Goal: Task Accomplishment & Management: Manage account settings

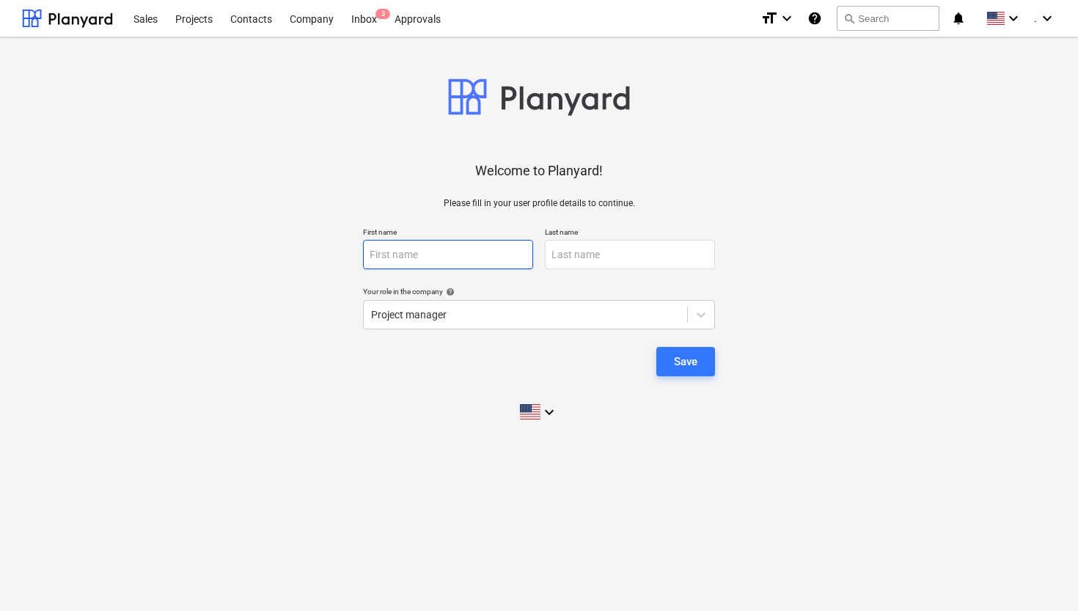
click at [435, 262] on input "text" at bounding box center [448, 254] width 170 height 29
type input "[DEMOGRAPHIC_DATA]"
type input "[PERSON_NAME]"
click at [708, 310] on icon at bounding box center [701, 314] width 15 height 15
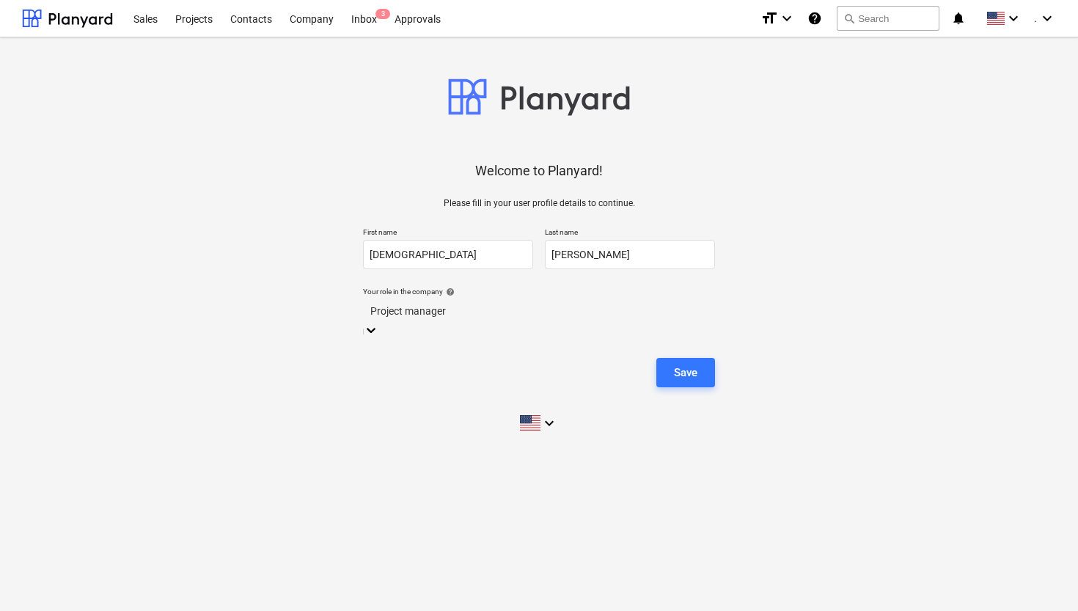
click at [783, 293] on div "Welcome to Planyard! Please fill in your user profile details to continue. Firs…" at bounding box center [539, 245] width 1034 height 392
click at [689, 358] on div "Save" at bounding box center [685, 361] width 23 height 19
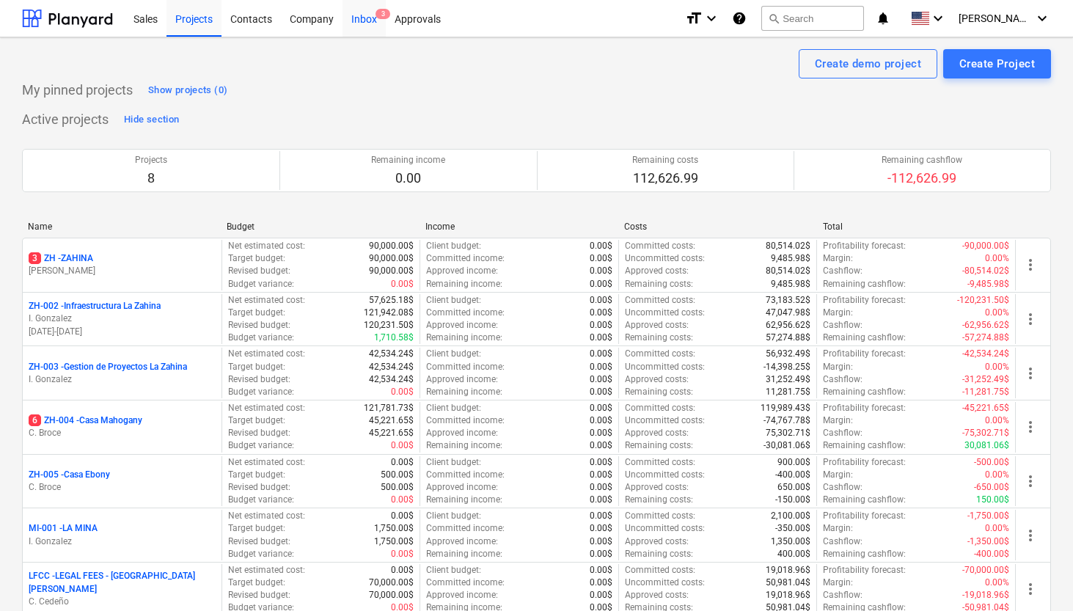
click at [367, 23] on div "Inbox 3" at bounding box center [363, 17] width 43 height 37
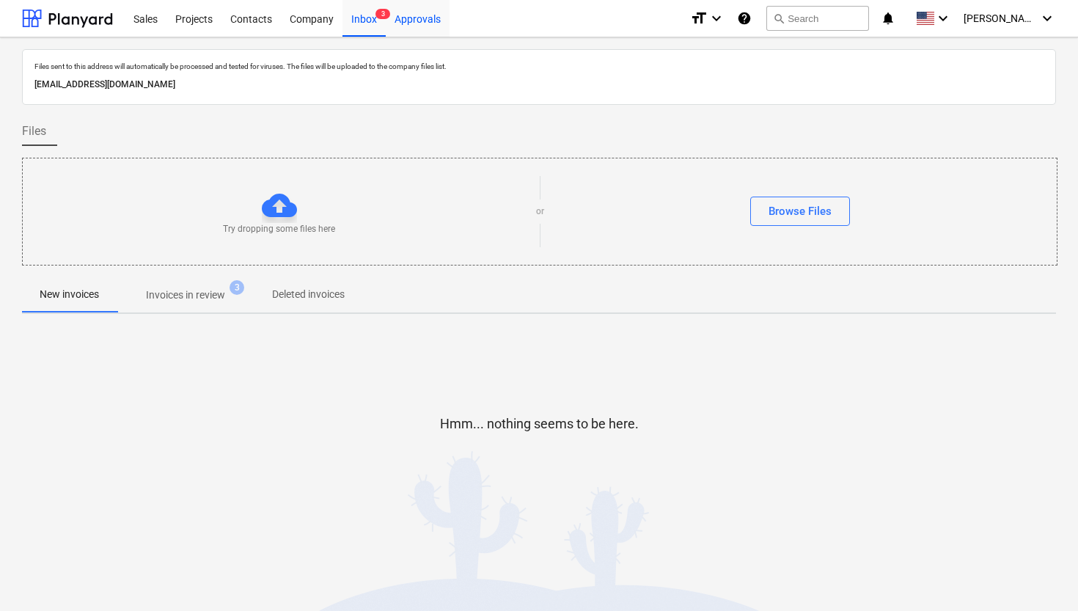
click at [419, 26] on div "Approvals" at bounding box center [418, 17] width 64 height 37
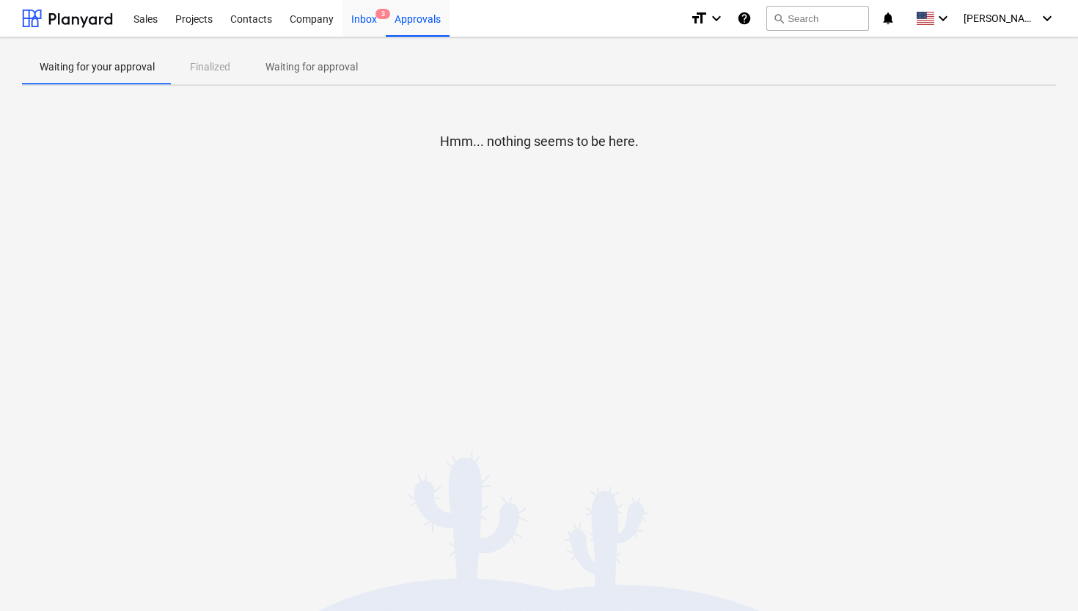
click at [351, 25] on div "Inbox 3" at bounding box center [363, 17] width 43 height 37
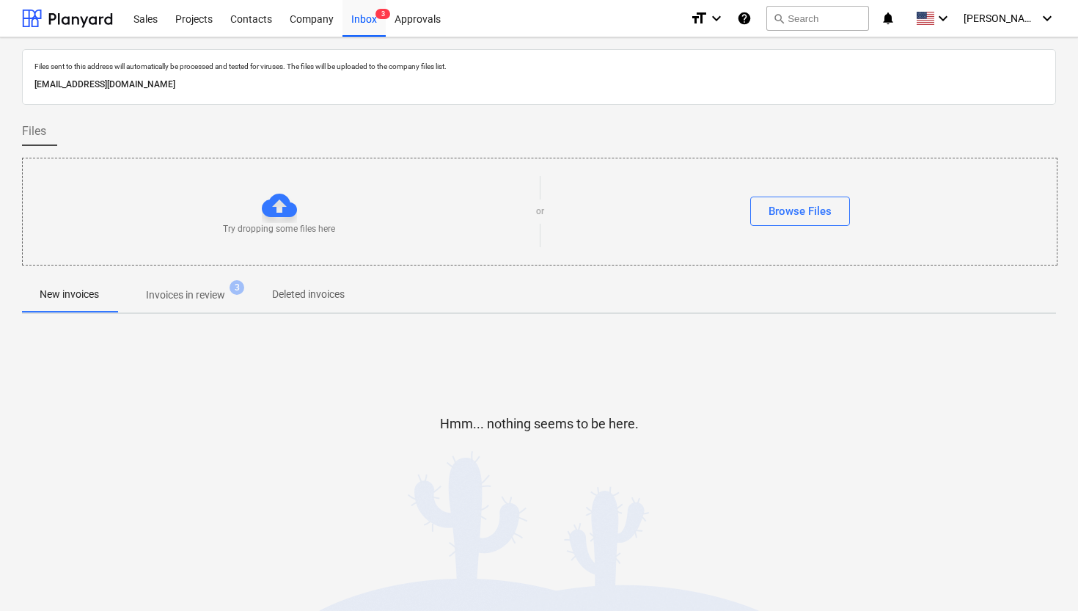
click at [210, 295] on p "Invoices in review" at bounding box center [185, 294] width 79 height 15
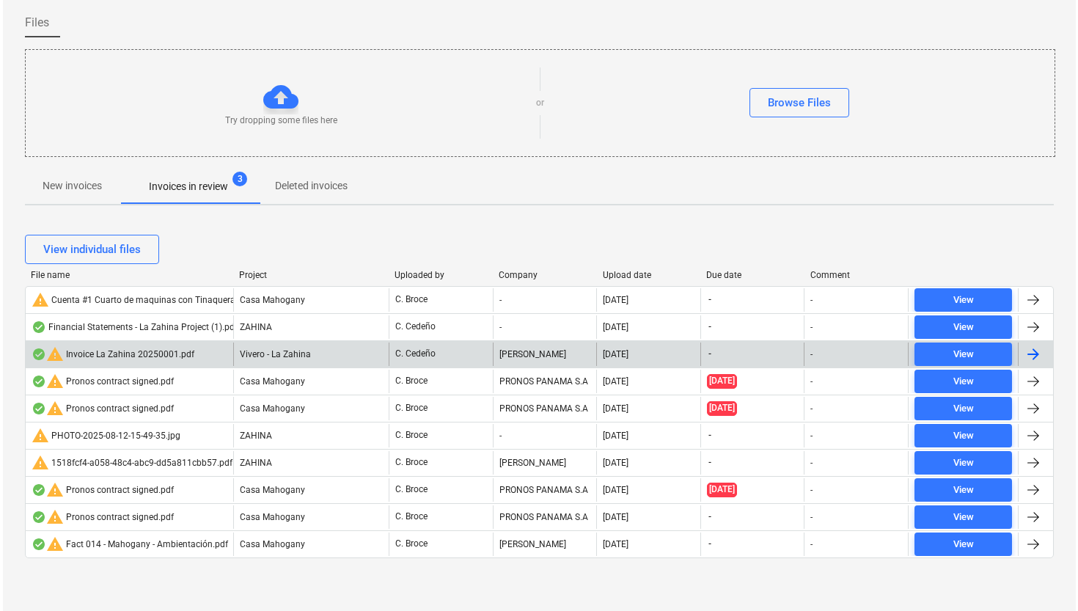
scroll to position [108, 0]
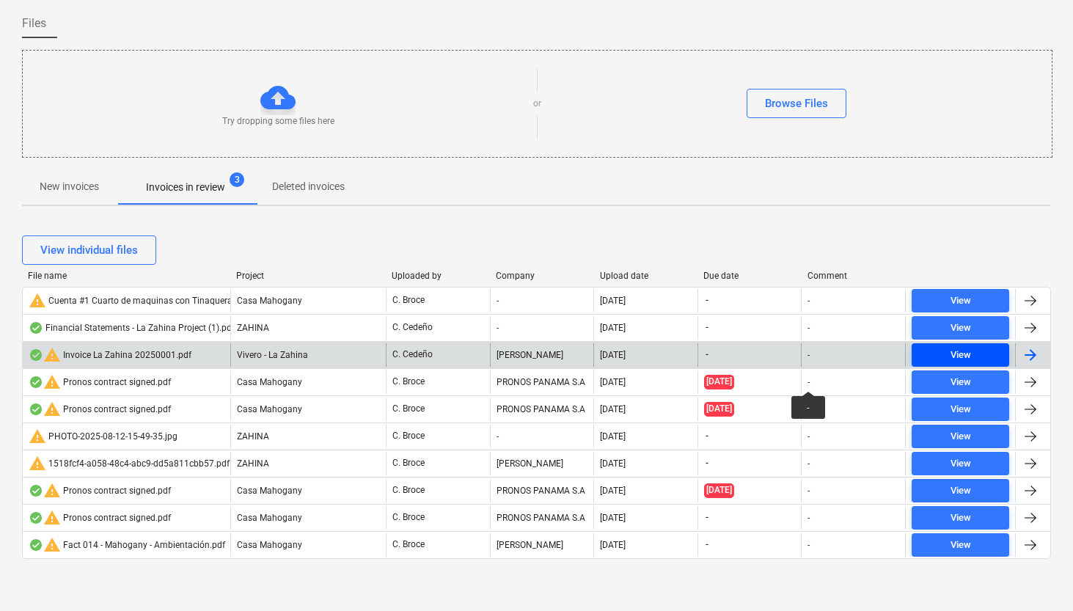
click at [959, 350] on div "View" at bounding box center [960, 355] width 21 height 17
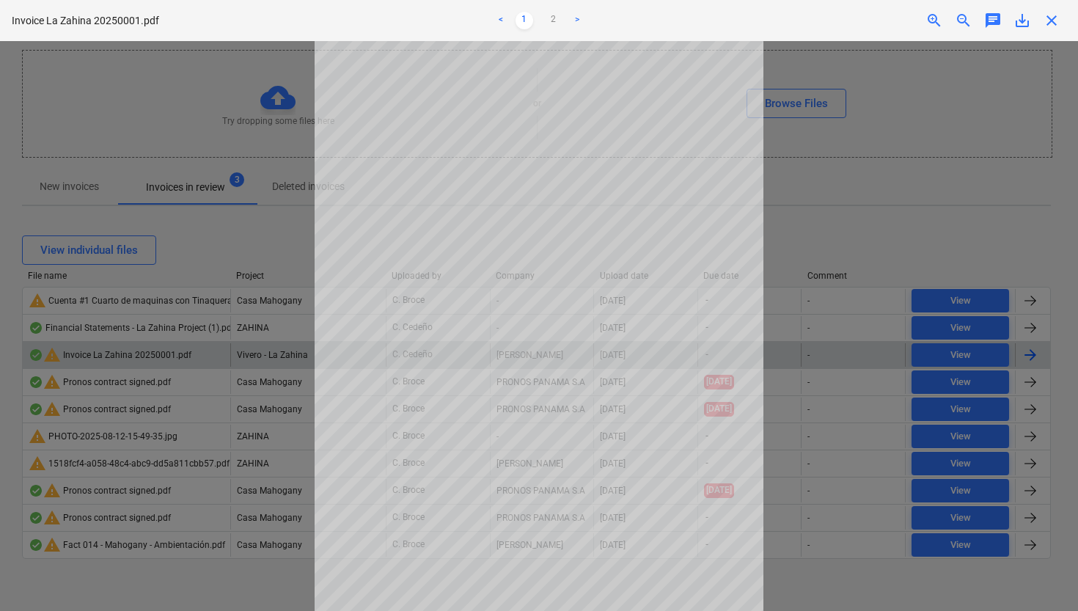
click at [947, 214] on div at bounding box center [539, 326] width 1078 height 570
click at [873, 205] on div at bounding box center [539, 326] width 1078 height 570
click at [891, 227] on div at bounding box center [539, 326] width 1078 height 570
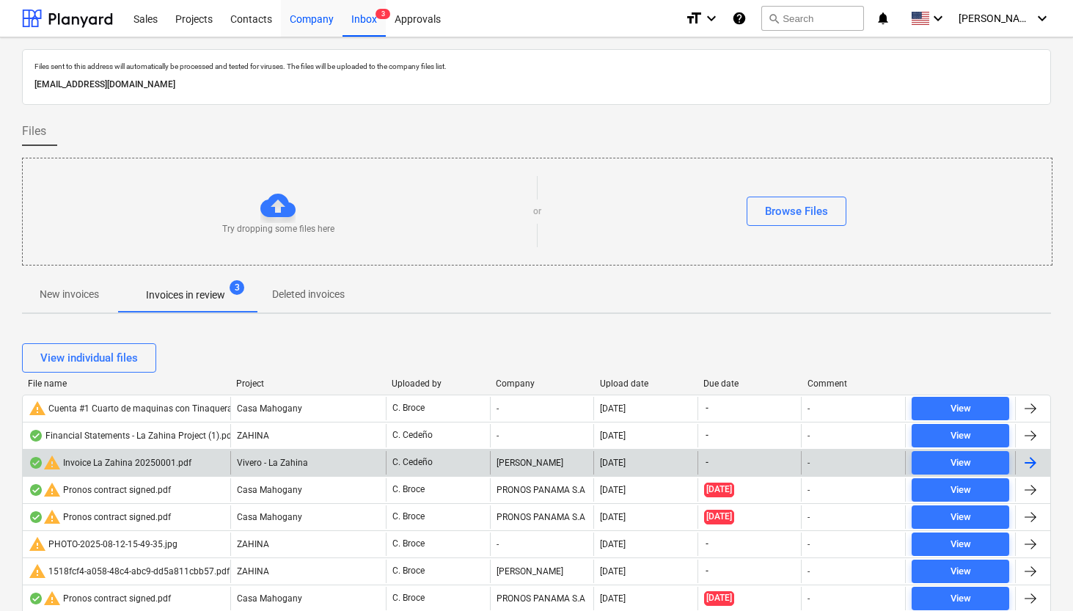
click at [322, 23] on div "Company" at bounding box center [312, 17] width 62 height 37
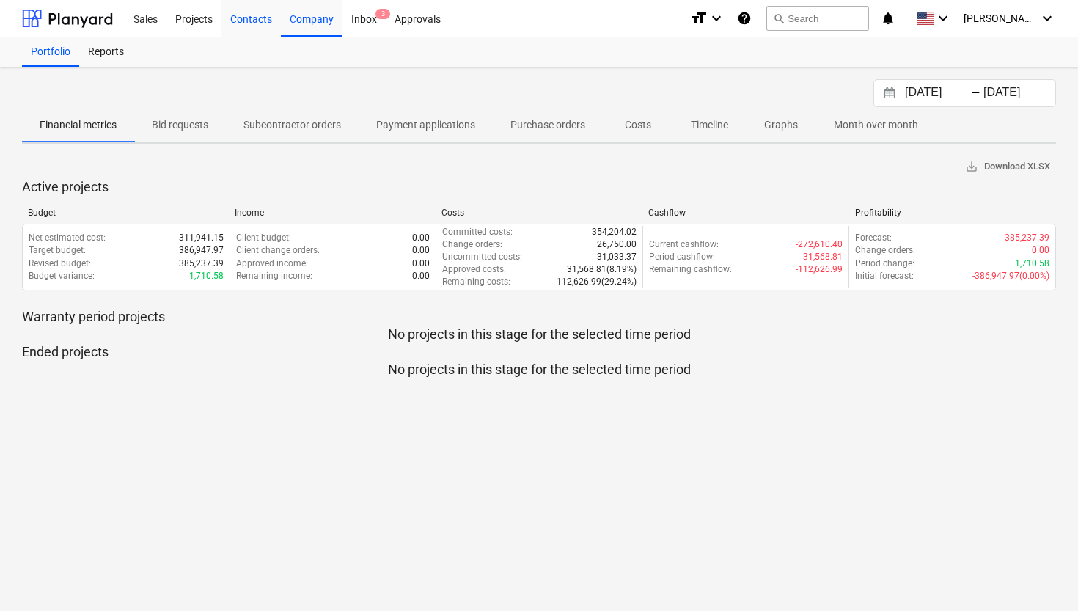
click at [243, 18] on div "Contacts" at bounding box center [250, 17] width 59 height 37
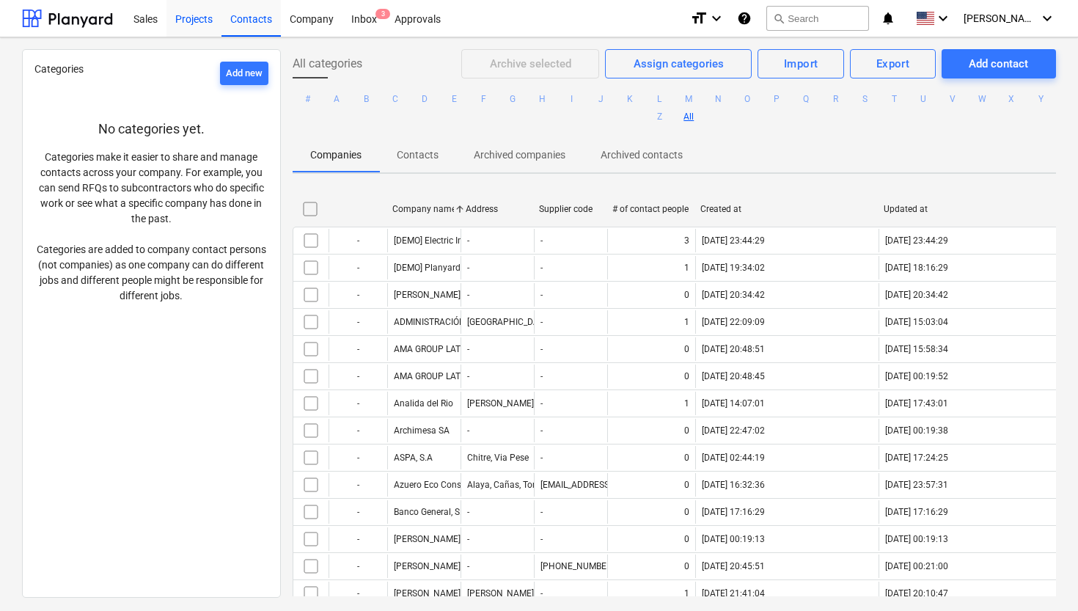
click at [194, 15] on div "Projects" at bounding box center [193, 17] width 55 height 37
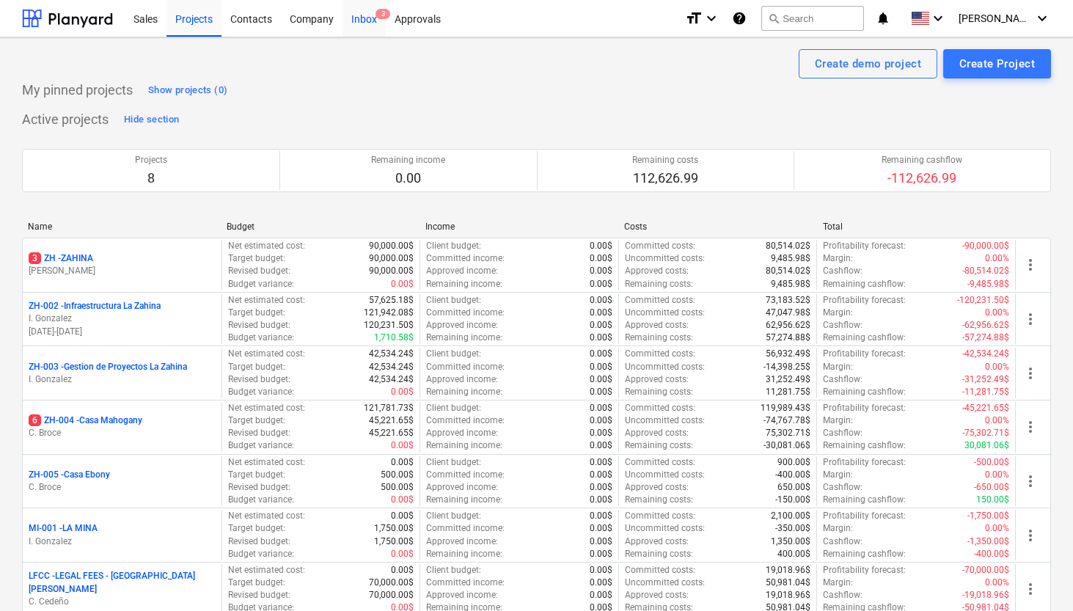
click at [370, 22] on div "Inbox 3" at bounding box center [363, 17] width 43 height 37
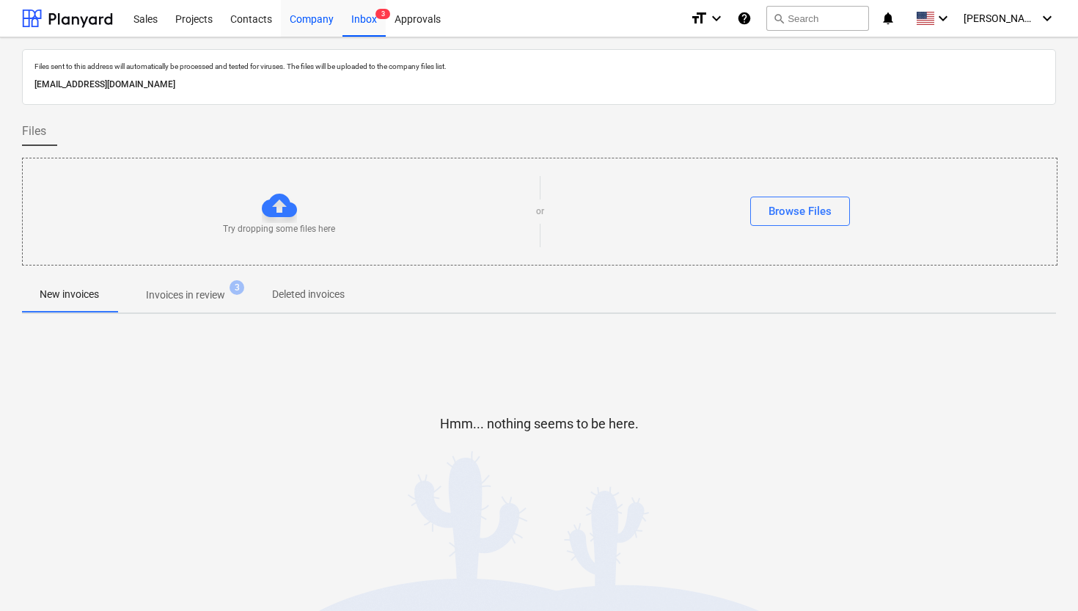
click at [312, 18] on div "Company" at bounding box center [312, 17] width 62 height 37
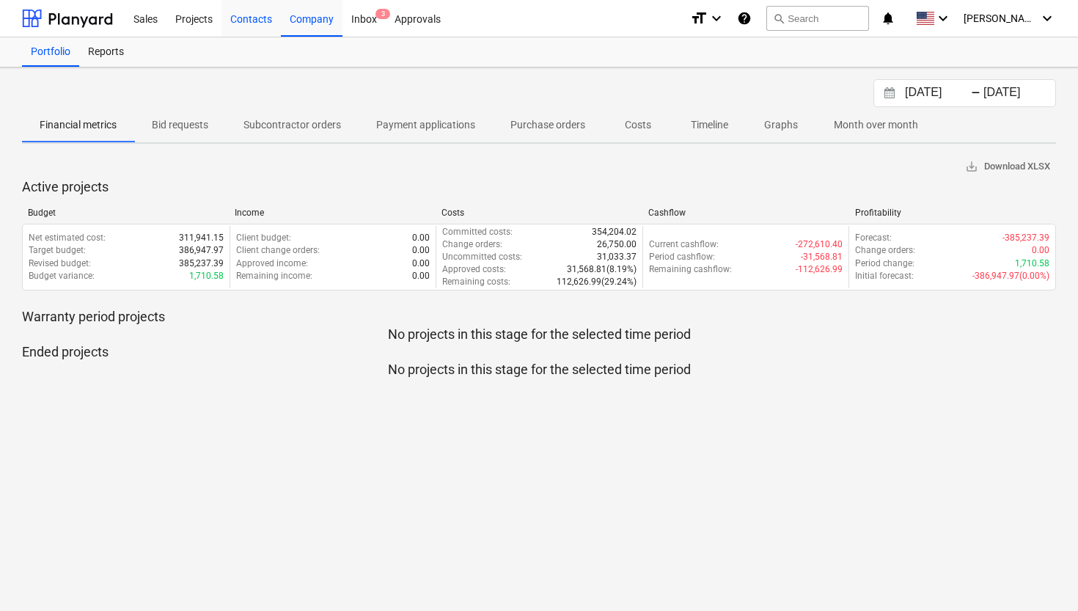
click at [272, 12] on div "Contacts" at bounding box center [250, 17] width 59 height 37
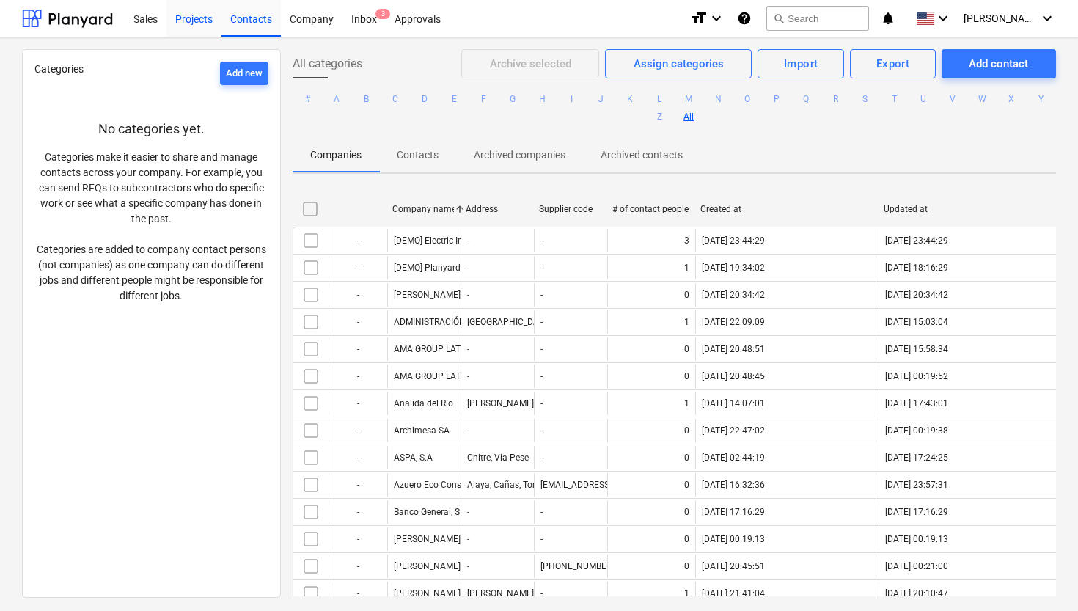
click at [204, 20] on div "Projects" at bounding box center [193, 17] width 55 height 37
